Goal: Find specific page/section: Find specific page/section

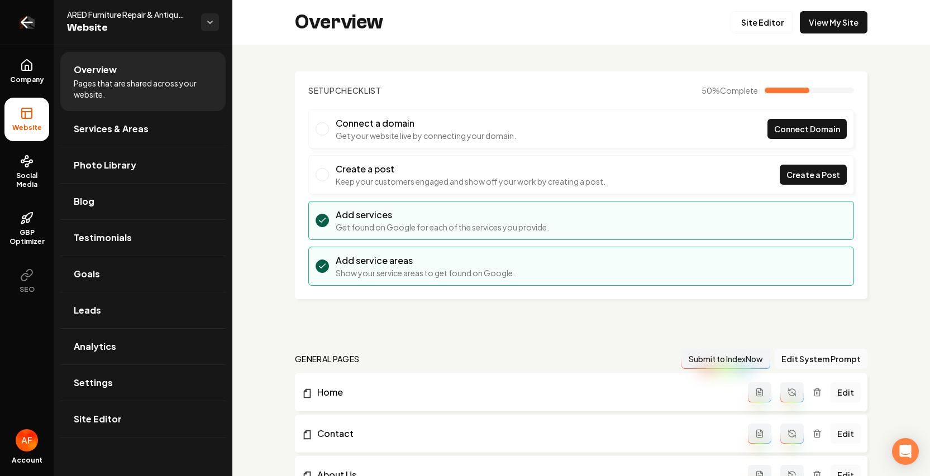
click at [22, 23] on icon "Return to dashboard" at bounding box center [24, 22] width 5 height 11
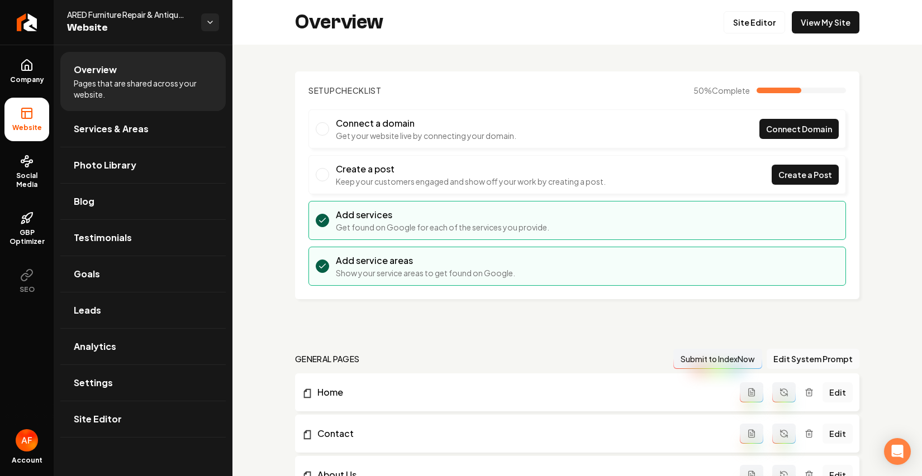
click at [922, 175] on html "Company Website Social Media GBP Optimizer SEO Account ARED Furniture Repair & …" at bounding box center [461, 238] width 922 height 476
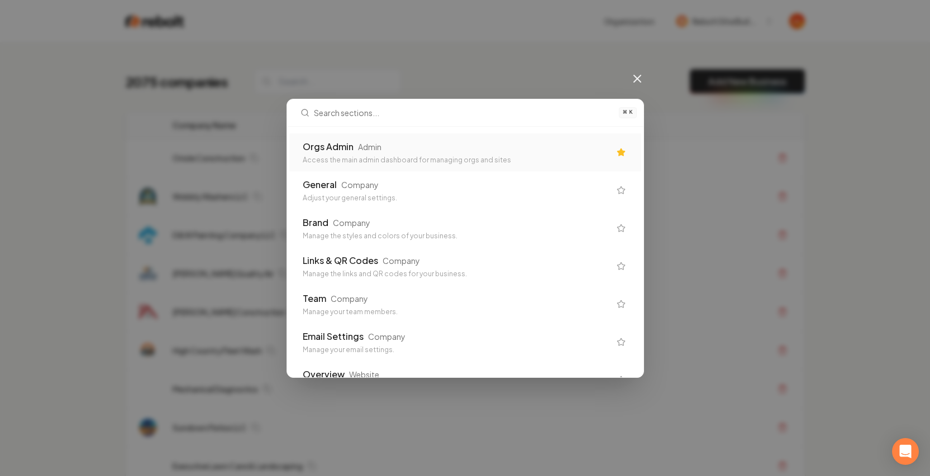
click at [484, 145] on div "Orgs Admin Admin" at bounding box center [456, 146] width 307 height 13
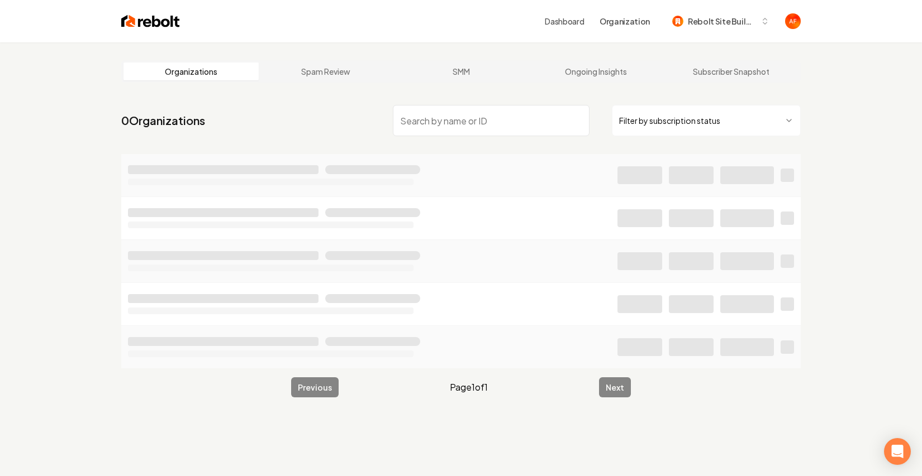
click at [440, 112] on input "search" at bounding box center [491, 120] width 197 height 31
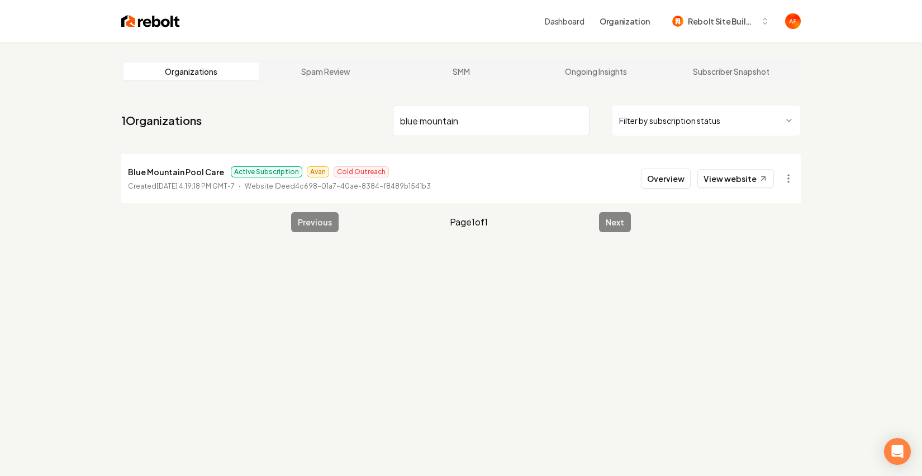
drag, startPoint x: 448, startPoint y: 123, endPoint x: 419, endPoint y: 122, distance: 29.1
click at [419, 122] on input "blue mountain" at bounding box center [491, 120] width 197 height 31
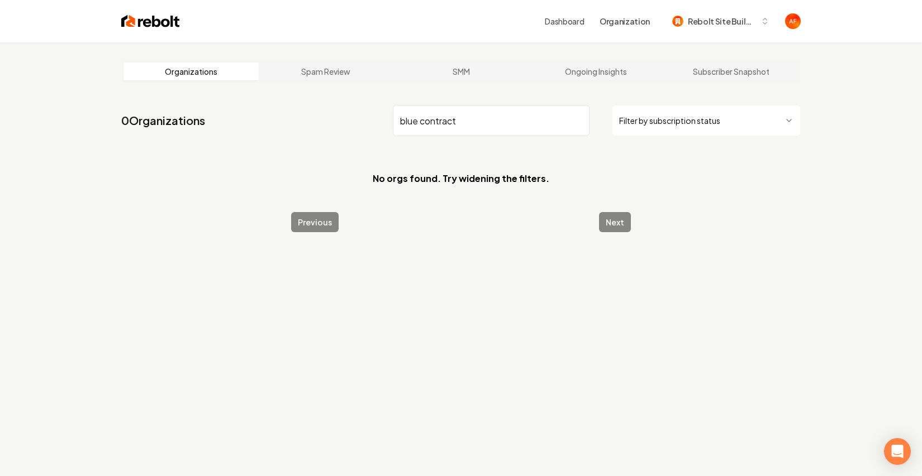
click at [418, 121] on input "blue contract" at bounding box center [491, 120] width 197 height 31
drag, startPoint x: 423, startPoint y: 120, endPoint x: 494, endPoint y: 124, distance: 70.5
click at [494, 124] on input "blue contract" at bounding box center [491, 120] width 197 height 31
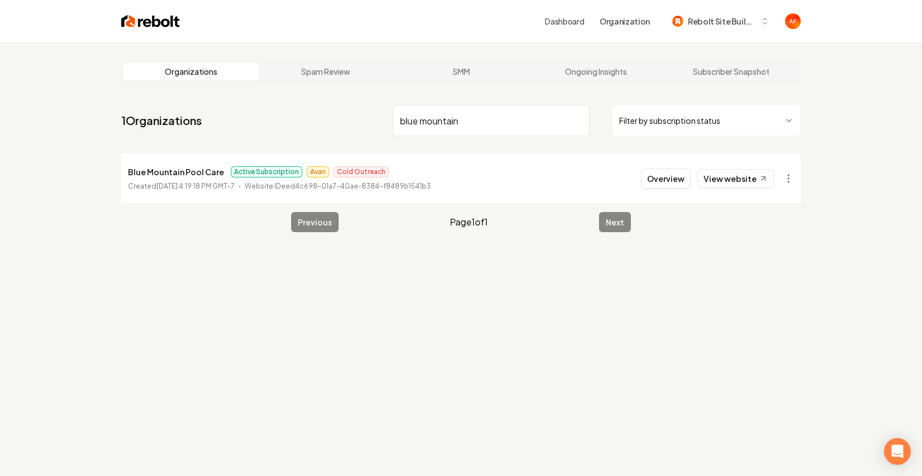
click at [421, 120] on input "blue mountain" at bounding box center [491, 120] width 197 height 31
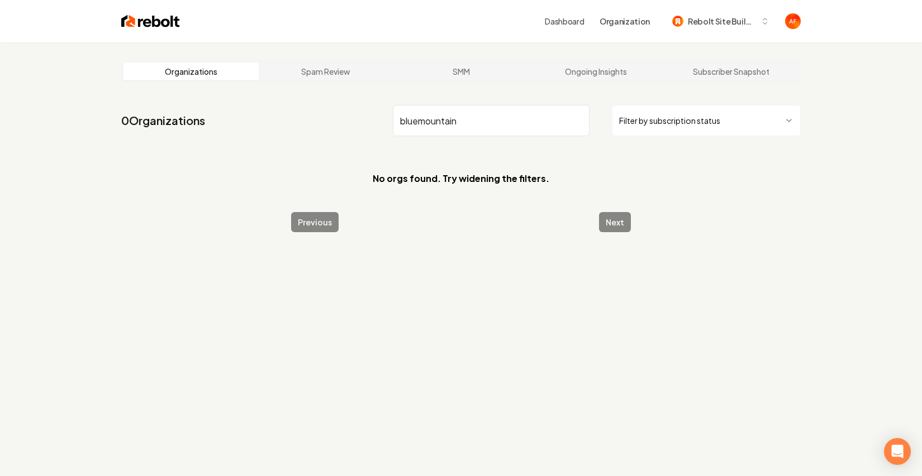
click at [421, 122] on input "bluemountain" at bounding box center [491, 120] width 197 height 31
click at [479, 118] on input "blue mountain" at bounding box center [491, 120] width 197 height 31
drag, startPoint x: 527, startPoint y: 116, endPoint x: 514, endPoint y: 121, distance: 14.0
click at [517, 121] on input "blue mountain contract" at bounding box center [491, 120] width 197 height 31
drag, startPoint x: 507, startPoint y: 121, endPoint x: 496, endPoint y: 123, distance: 11.3
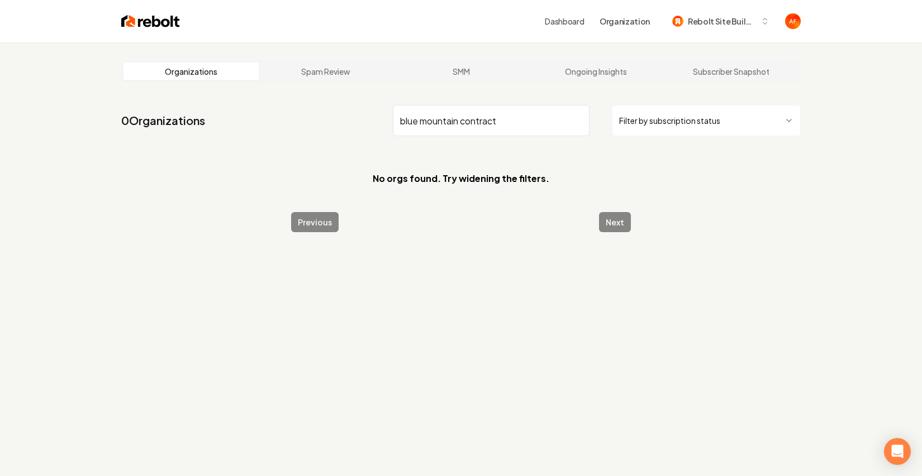
click at [502, 122] on input "blue mountain contract" at bounding box center [491, 120] width 197 height 31
click at [492, 120] on input "blue mountain contract" at bounding box center [491, 120] width 197 height 31
type input "blue mountain contractors"
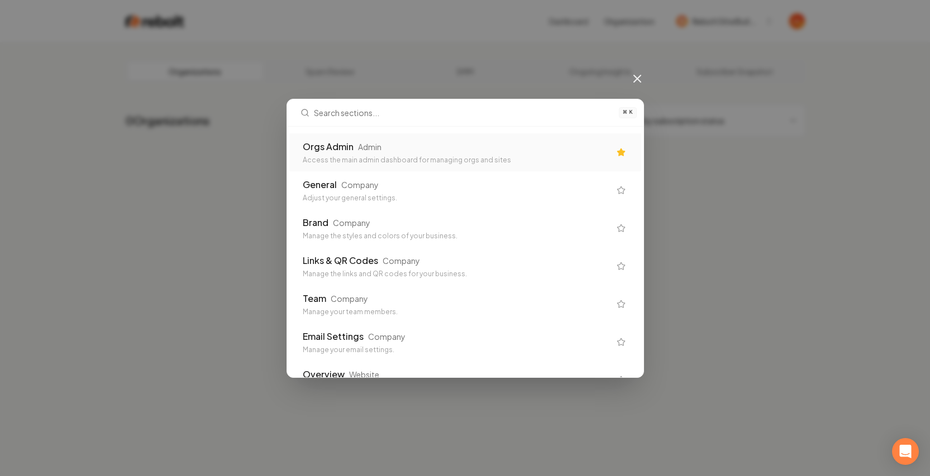
click at [438, 142] on div "Orgs Admin Admin" at bounding box center [456, 146] width 307 height 13
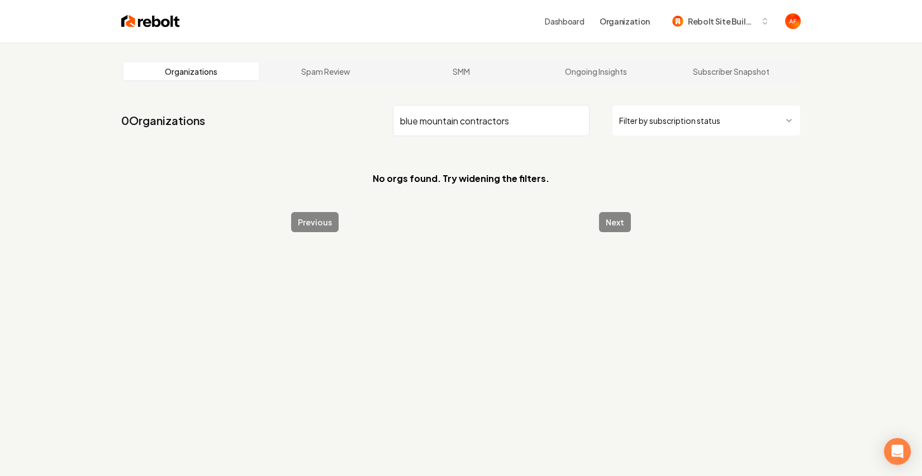
click at [578, 125] on input "blue mountain contractors" at bounding box center [491, 120] width 197 height 31
click at [578, 123] on input "blue mountain contractors" at bounding box center [491, 120] width 197 height 31
click at [122, 11] on div "Dashboard Organization Rebolt Site Builder" at bounding box center [460, 21] width 715 height 42
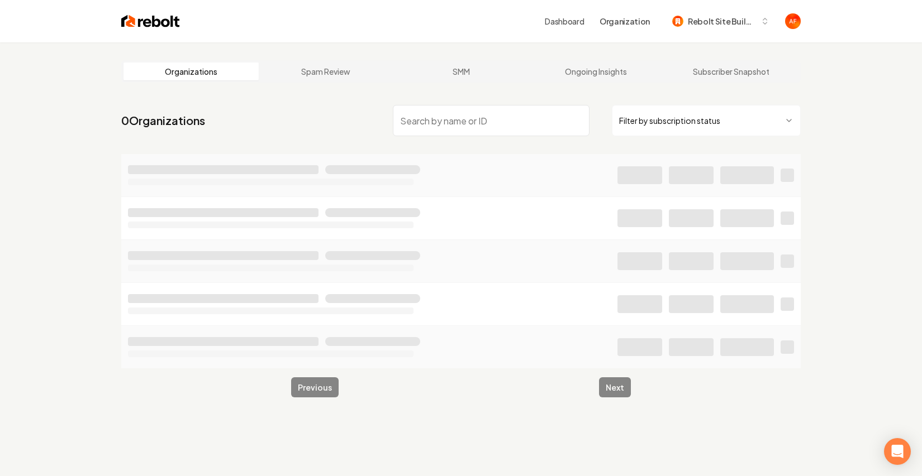
click at [133, 18] on img at bounding box center [150, 21] width 59 height 16
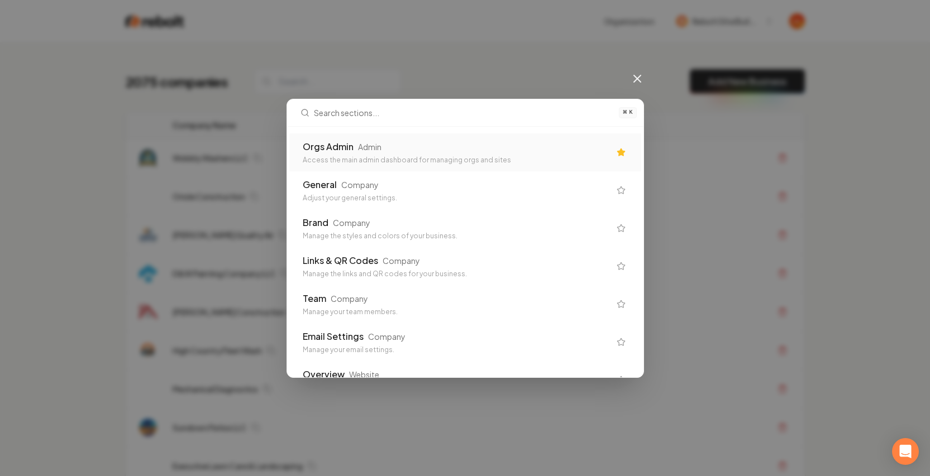
click at [370, 144] on div "Admin" at bounding box center [369, 146] width 23 height 11
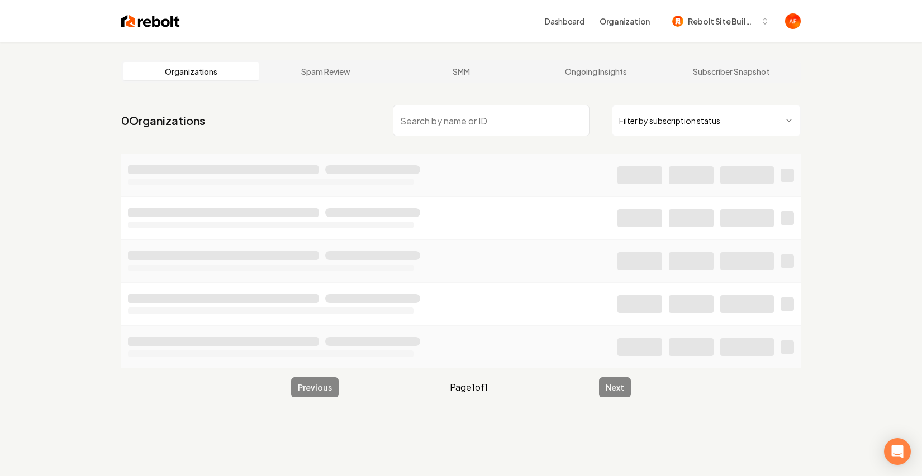
click at [507, 116] on input "search" at bounding box center [491, 120] width 197 height 31
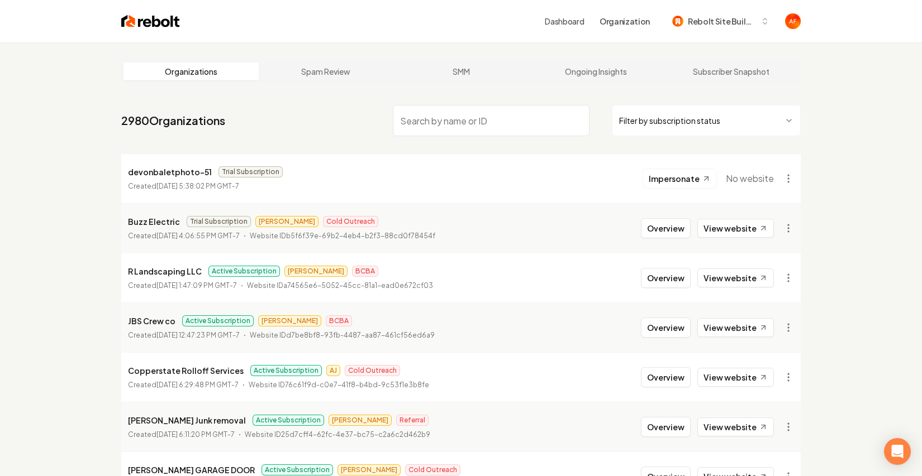
click at [444, 126] on input "search" at bounding box center [491, 120] width 197 height 31
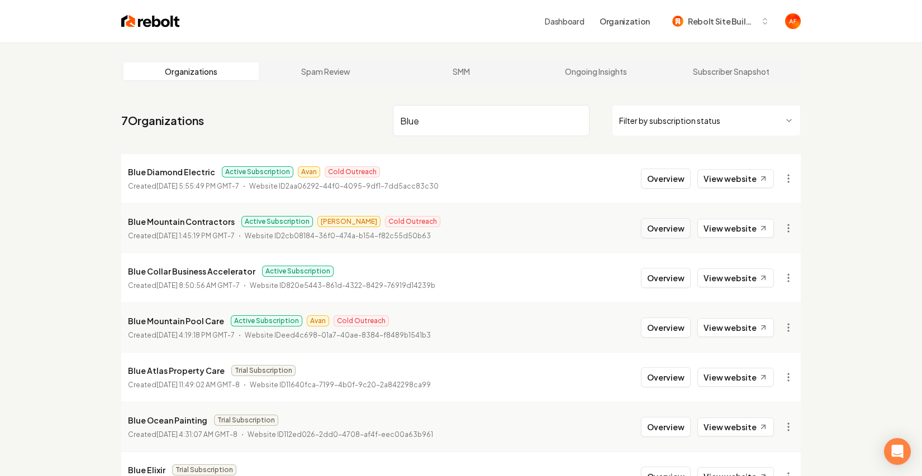
type input "Blue"
click at [671, 232] on button "Overview" at bounding box center [666, 228] width 50 height 20
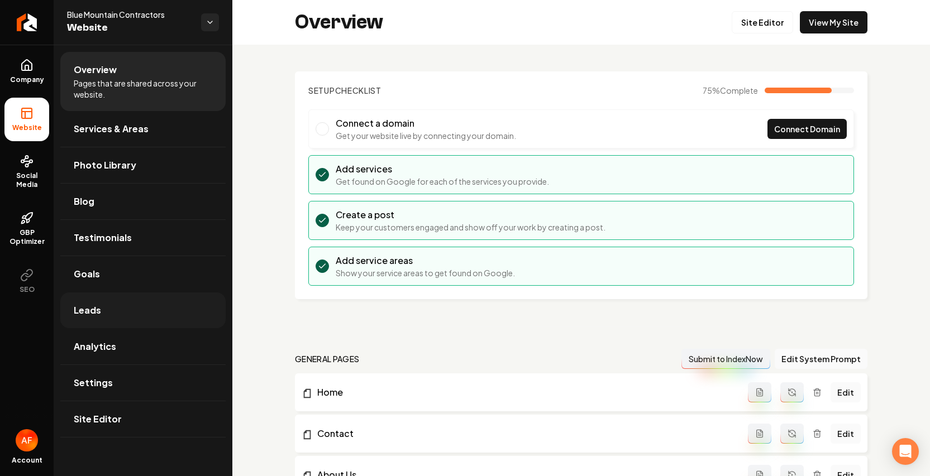
click at [102, 313] on link "Leads" at bounding box center [142, 311] width 165 height 36
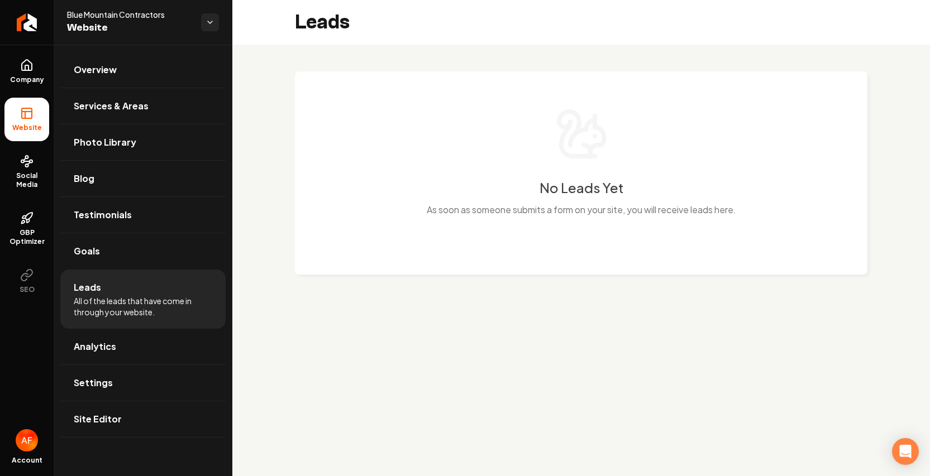
drag, startPoint x: 30, startPoint y: 72, endPoint x: 27, endPoint y: 94, distance: 22.5
click at [29, 72] on link "Company" at bounding box center [26, 72] width 45 height 44
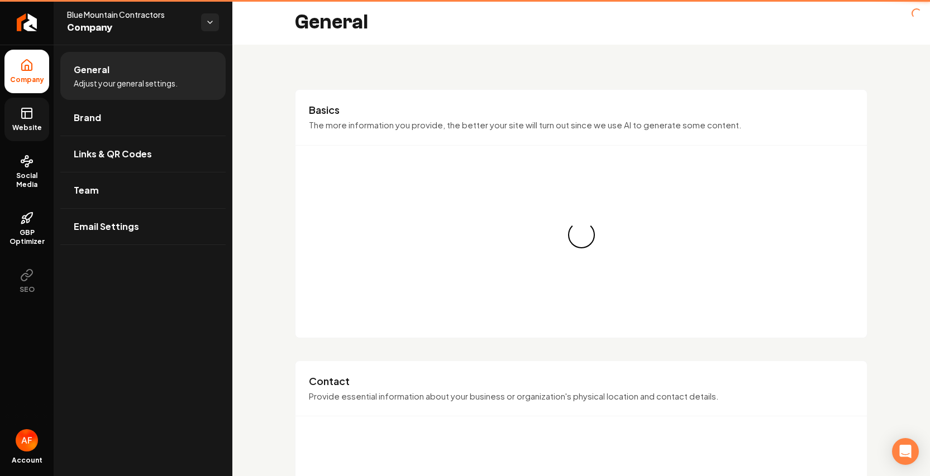
click at [27, 124] on span "Website" at bounding box center [27, 127] width 39 height 9
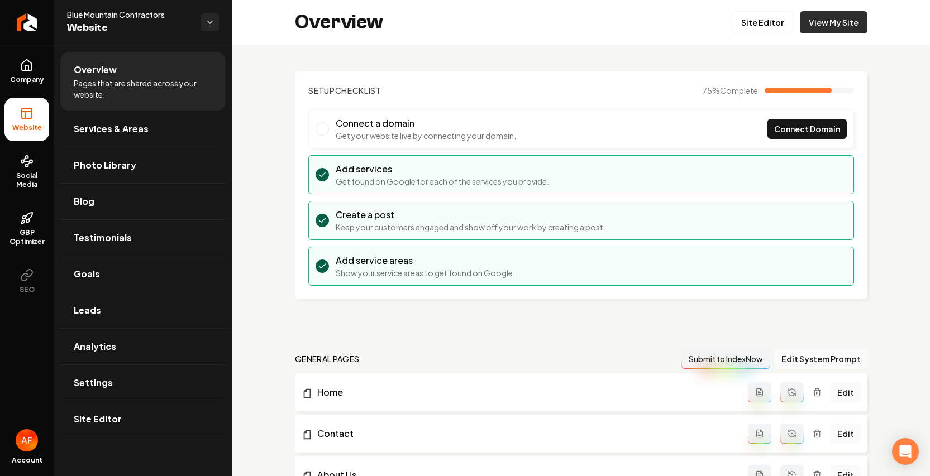
click at [832, 16] on link "View My Site" at bounding box center [834, 22] width 68 height 22
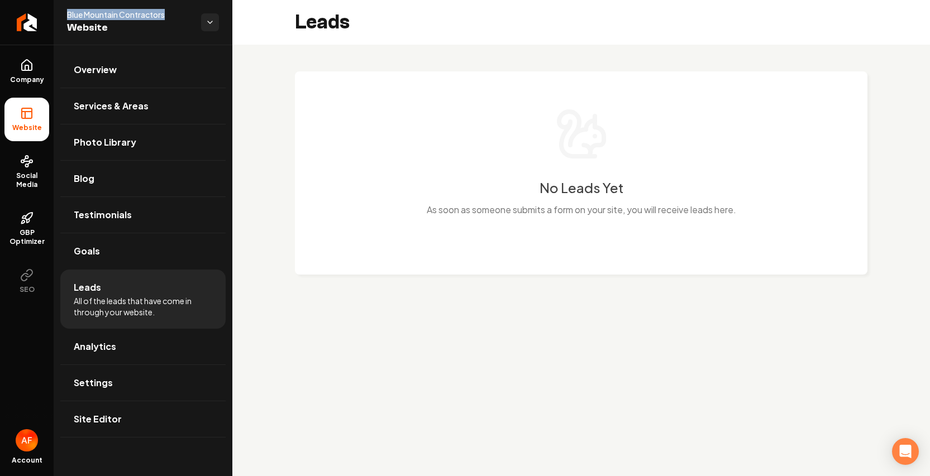
drag, startPoint x: 65, startPoint y: 12, endPoint x: 153, endPoint y: 16, distance: 87.8
click at [167, 13] on div "Blue Mountain Contractors Website" at bounding box center [143, 22] width 179 height 45
copy span "Blue Mountain Contractors"
drag, startPoint x: 294, startPoint y: 115, endPoint x: 297, endPoint y: 74, distance: 41.5
click at [297, 115] on div "No Leads Yet As soon as someone submits a form on your site, you will receive l…" at bounding box center [581, 182] width 698 height 275
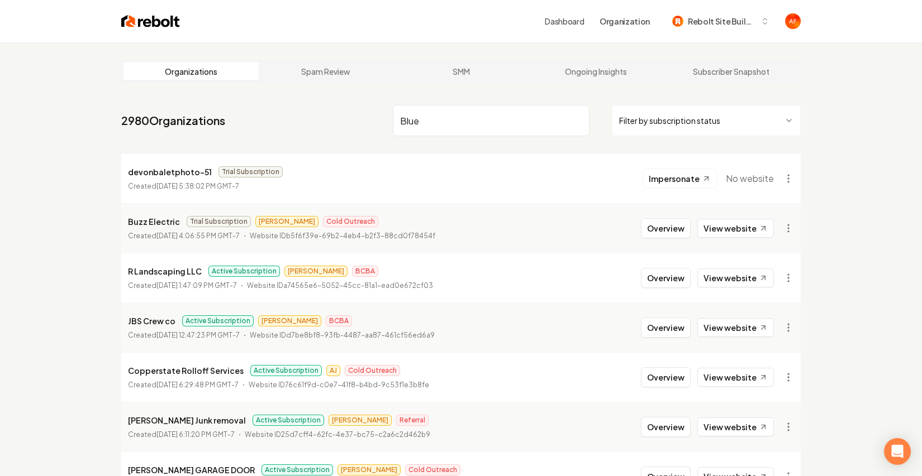
click at [499, 129] on input "Blue" at bounding box center [491, 120] width 197 height 31
click at [202, 126] on link "2980 Organizations" at bounding box center [173, 121] width 104 height 16
click at [447, 126] on input "Blue" at bounding box center [491, 120] width 197 height 31
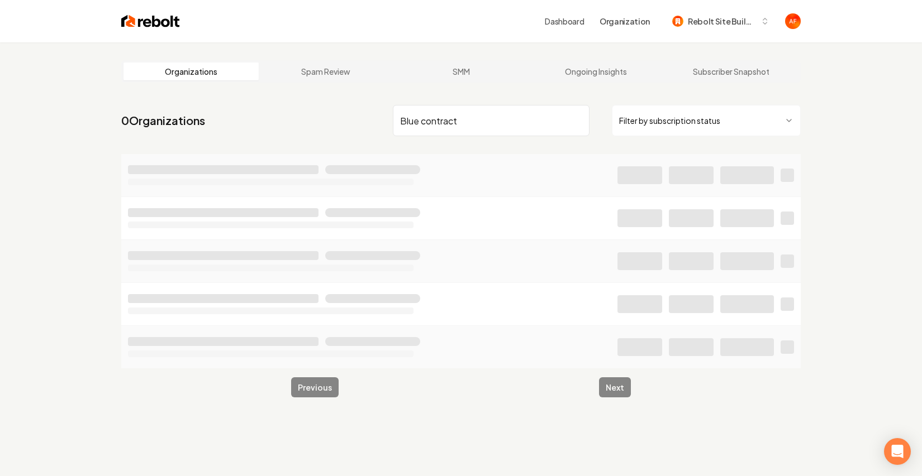
click at [433, 125] on input "Blue contract" at bounding box center [491, 120] width 197 height 31
click at [445, 120] on input "Blue mountain" at bounding box center [491, 120] width 197 height 31
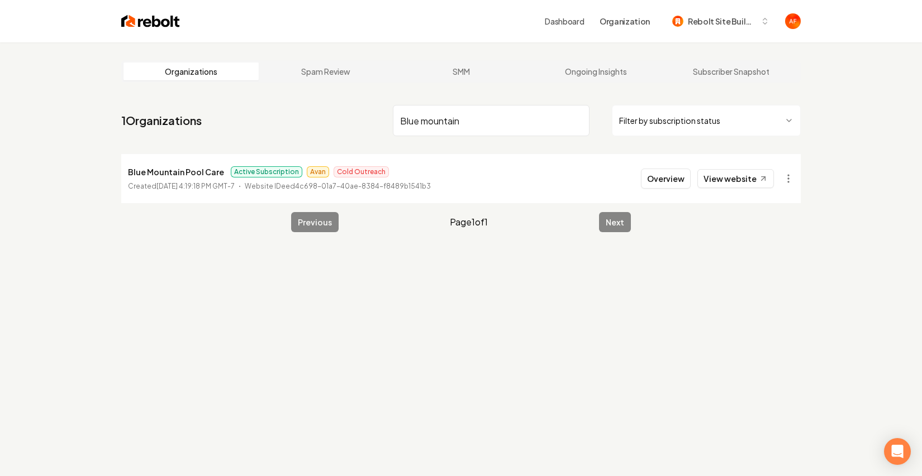
click at [524, 121] on input "Blue mountain" at bounding box center [491, 120] width 197 height 31
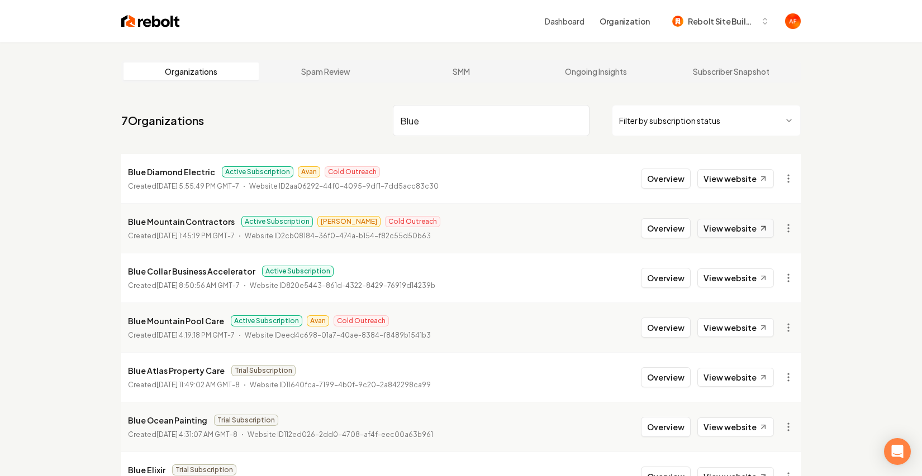
type input "Blue"
click at [738, 228] on link "View website" at bounding box center [735, 228] width 77 height 19
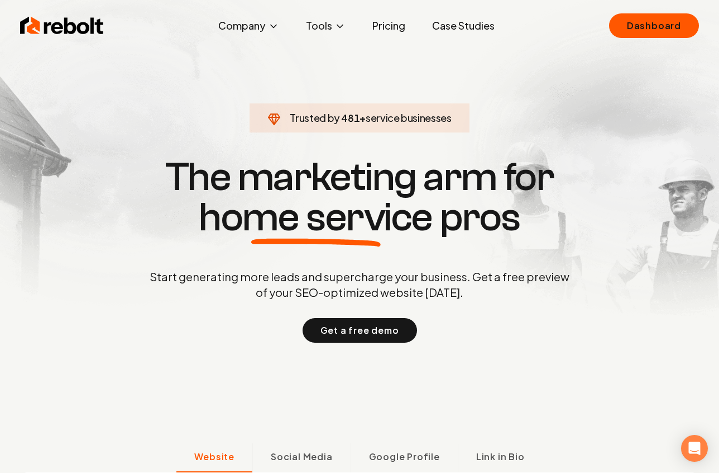
click at [462, 29] on link "Case Studies" at bounding box center [463, 26] width 80 height 22
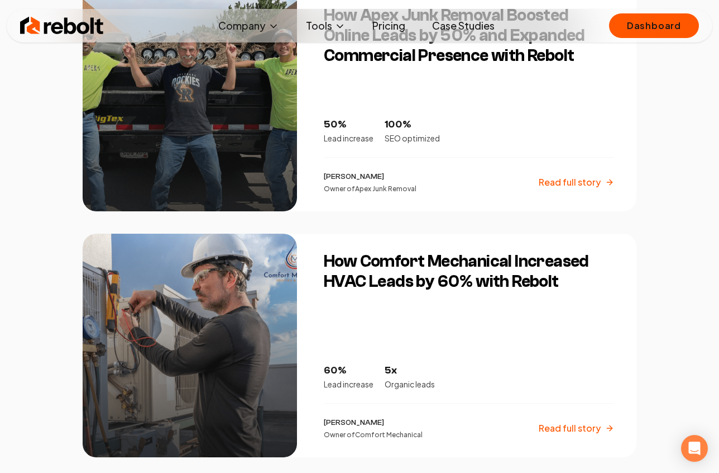
scroll to position [841, 0]
